Goal: Ask a question

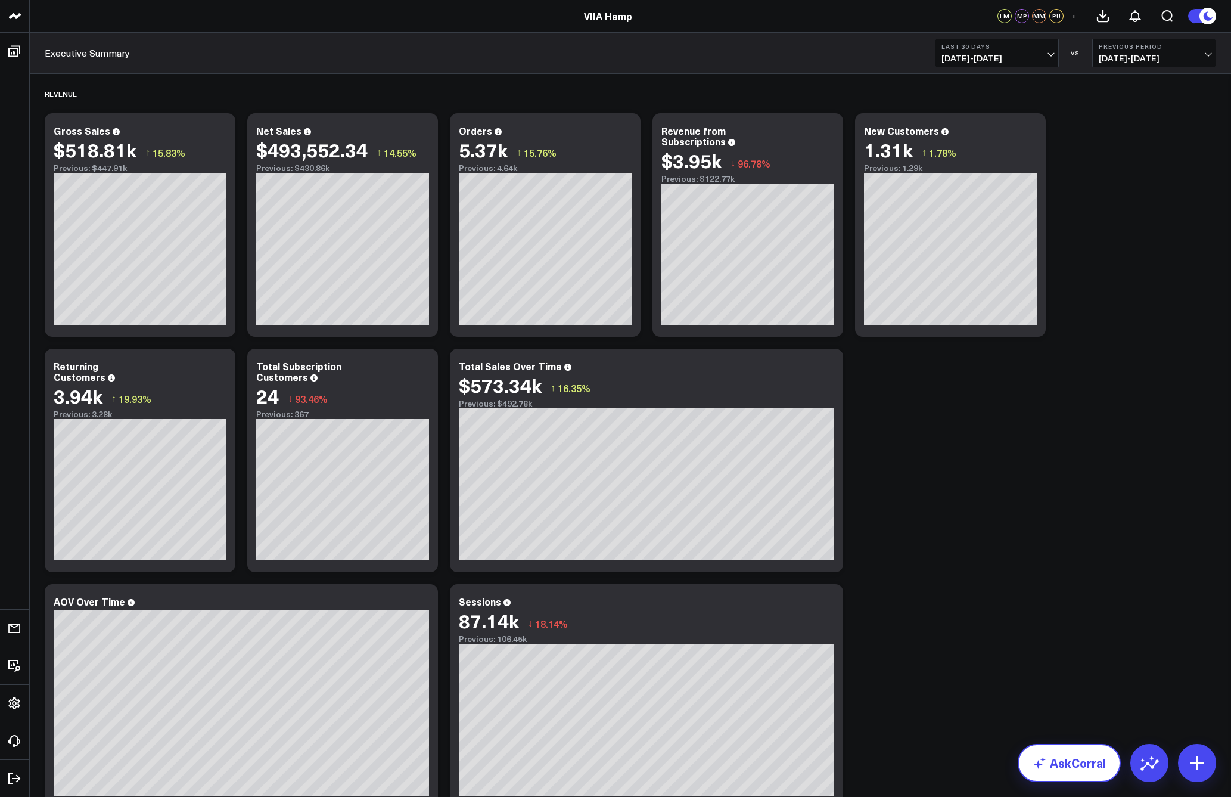
drag, startPoint x: 1073, startPoint y: 771, endPoint x: 1065, endPoint y: 769, distance: 8.7
click at [1073, 771] on link "AskCorral" at bounding box center [1069, 763] width 103 height 38
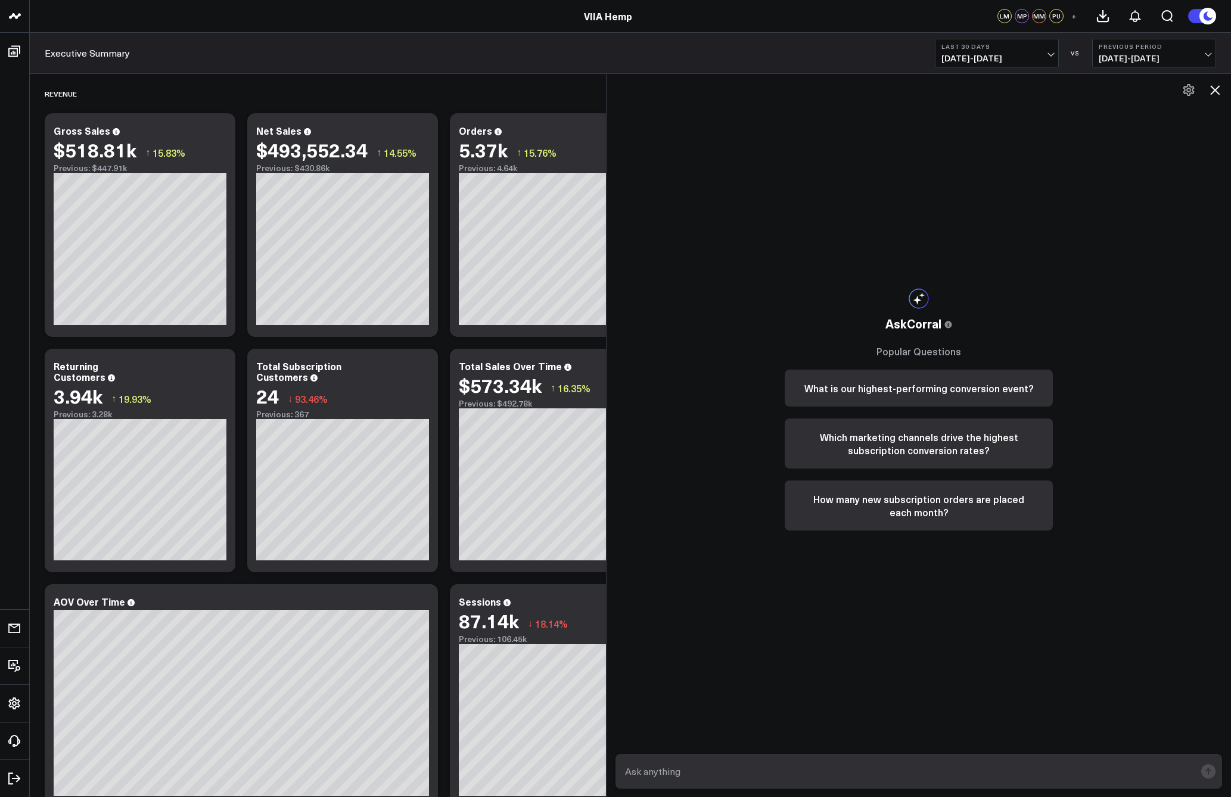
click at [711, 770] on textarea at bounding box center [908, 771] width 573 height 21
paste textarea "Current channel mix: spend/rev, volume, cac, margins, aov etc."
type textarea "Current channel mix: spend/rev, volume, cac, margins, aov etc."
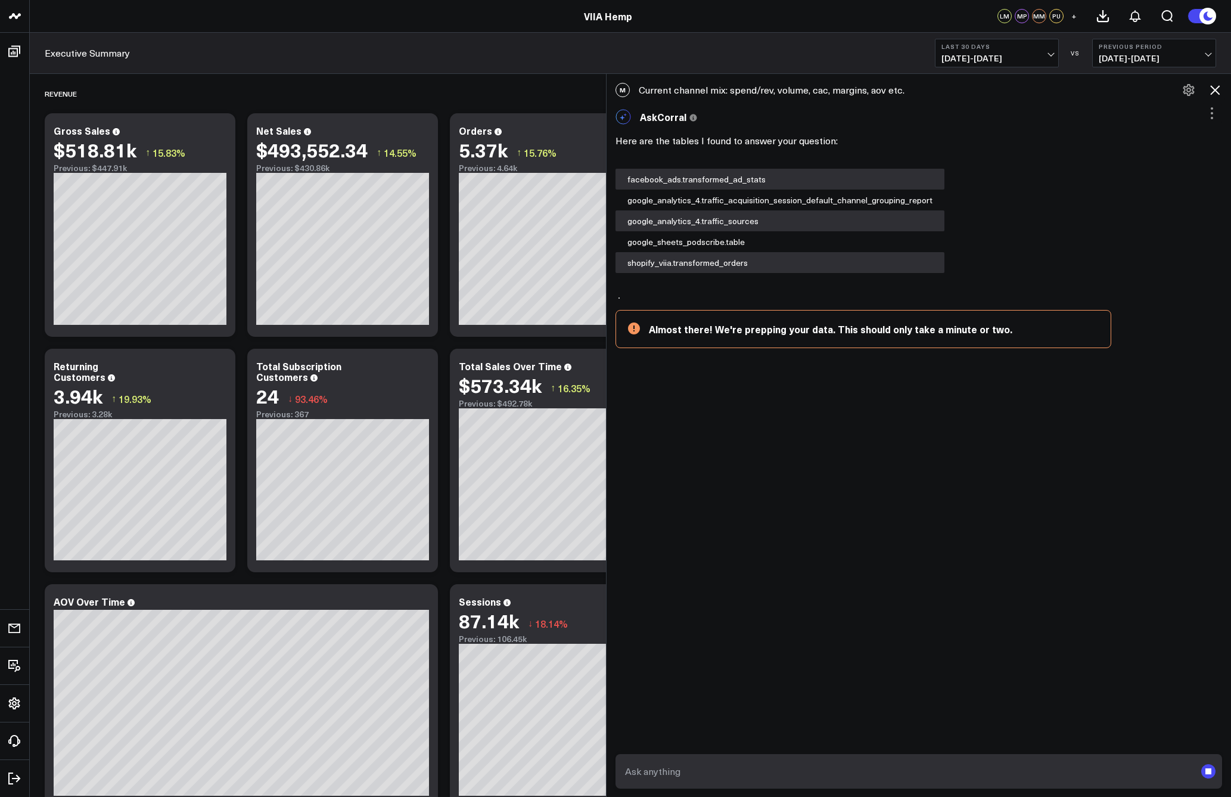
scroll to position [64, 0]
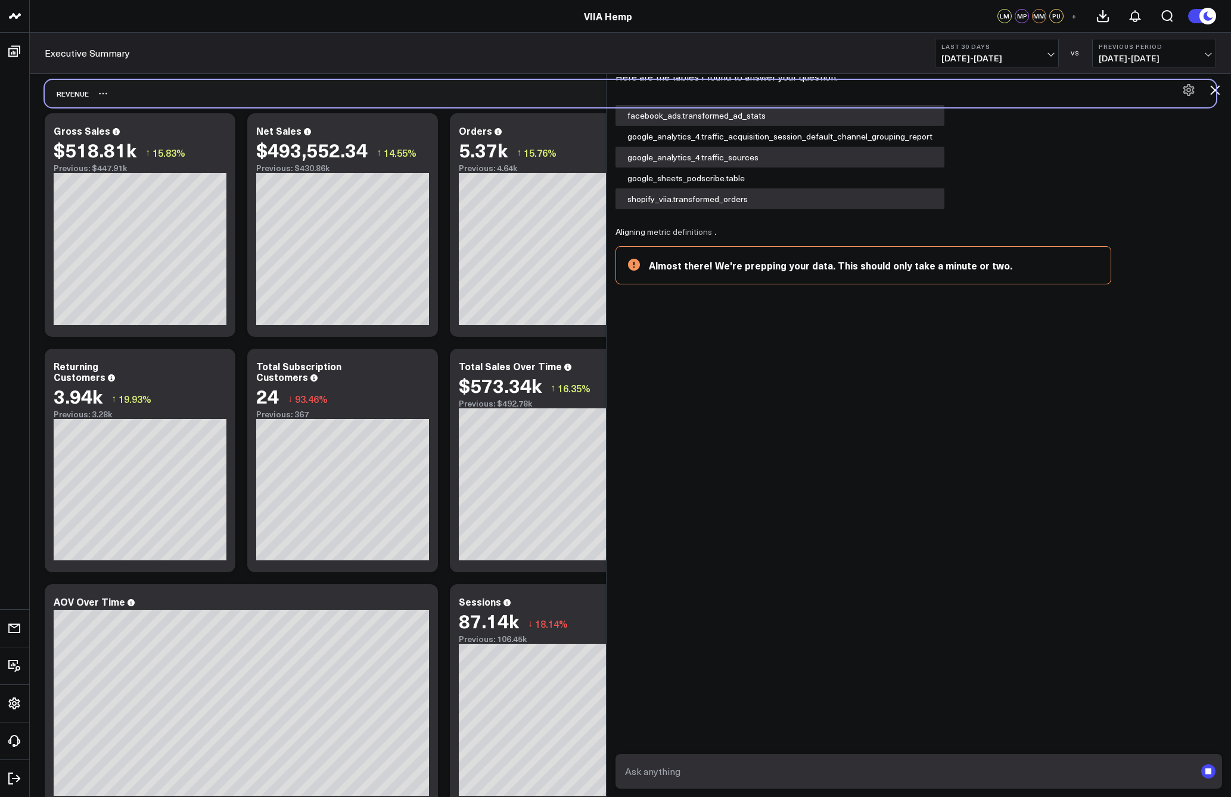
click at [437, 80] on div "Revenue" at bounding box center [631, 93] width 1172 height 27
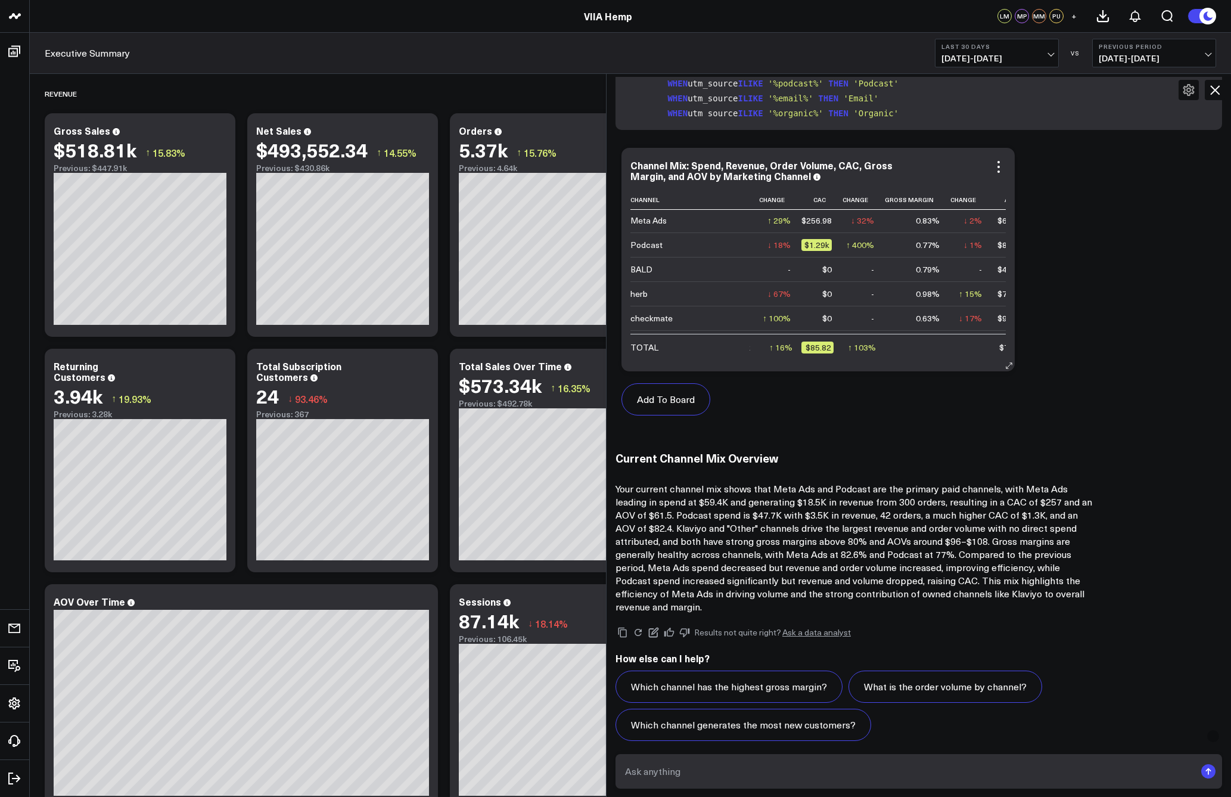
scroll to position [1, 293]
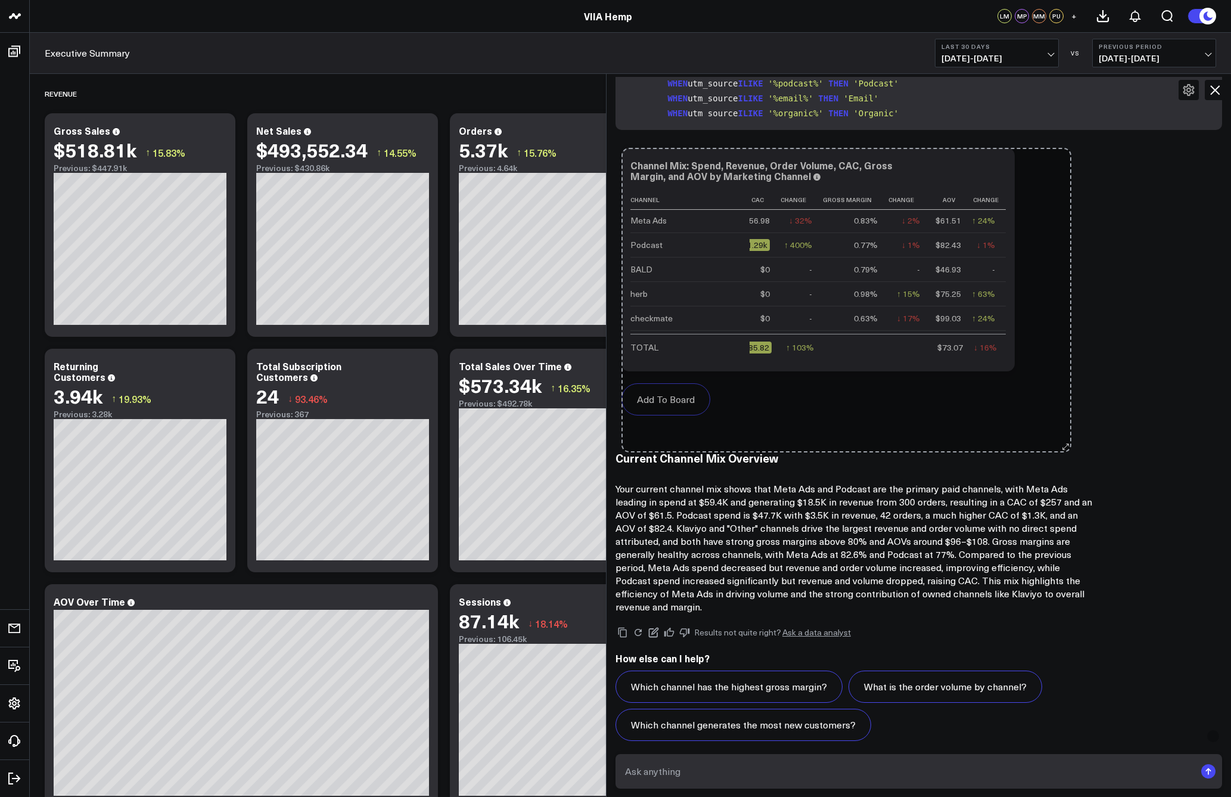
drag, startPoint x: 1012, startPoint y: 367, endPoint x: 1079, endPoint y: 398, distance: 73.6
click at [1078, 396] on div "Add To Board Executive Summary Customer Behavior Metrics Growth and Scale Metri…" at bounding box center [919, 287] width 607 height 291
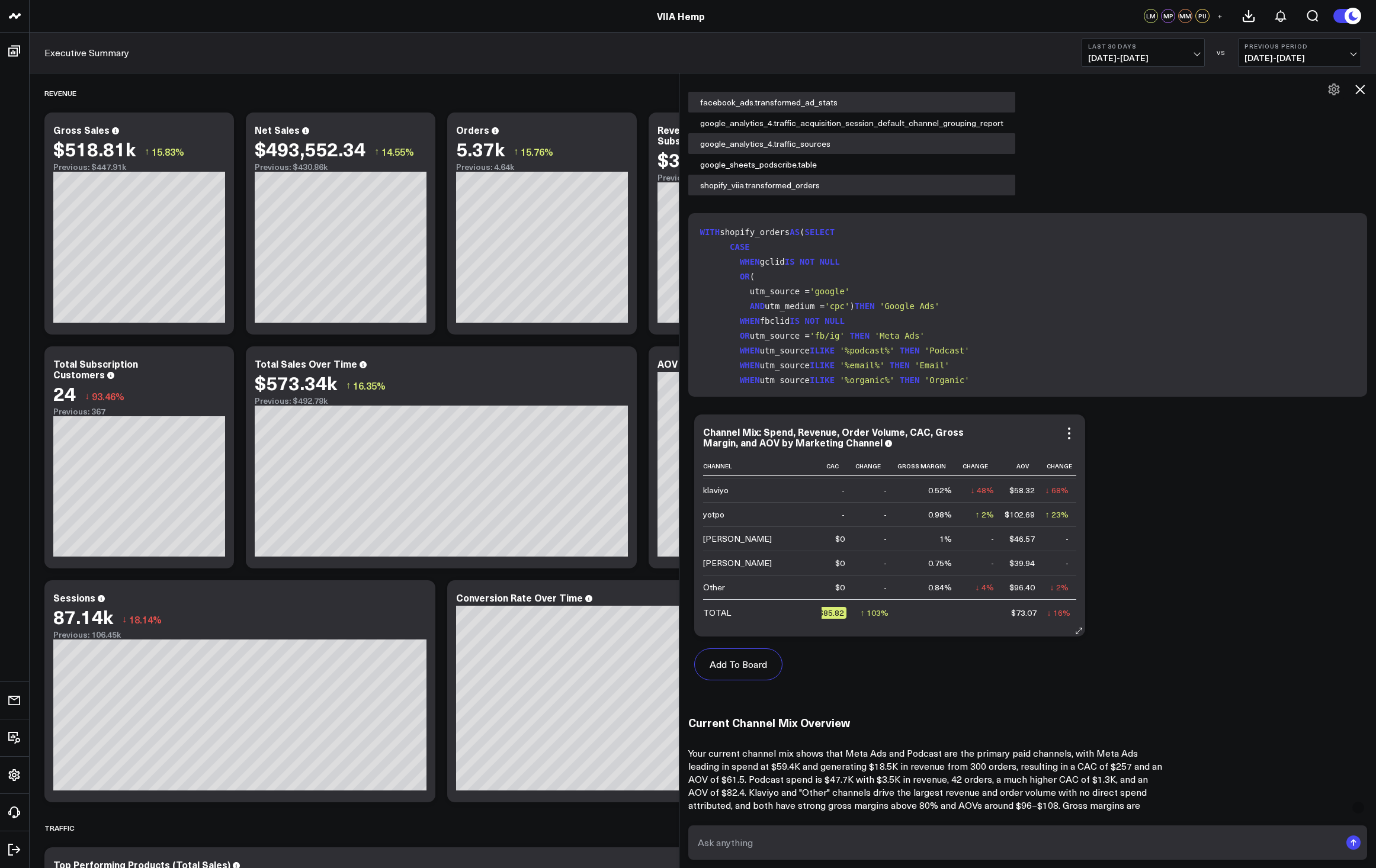
scroll to position [0, 0]
